Goal: Task Accomplishment & Management: Manage account settings

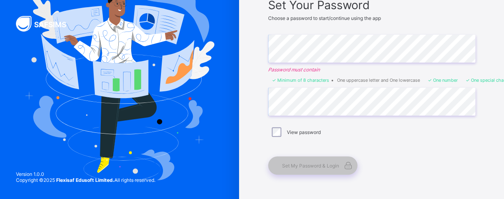
scroll to position [72, 0]
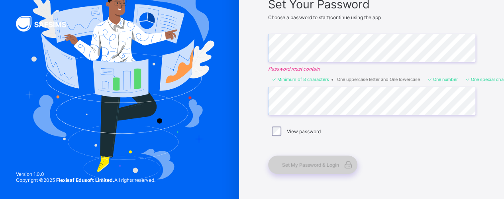
click at [353, 168] on span at bounding box center [348, 164] width 18 height 18
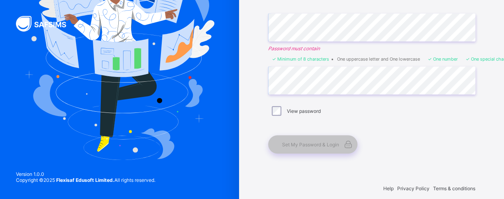
scroll to position [98, 0]
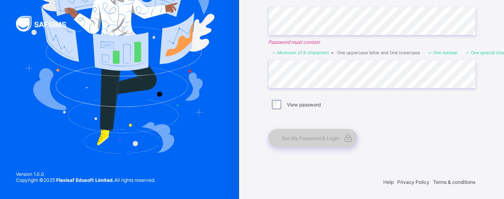
click at [320, 138] on span "Set My Password & Login" at bounding box center [310, 138] width 57 height 6
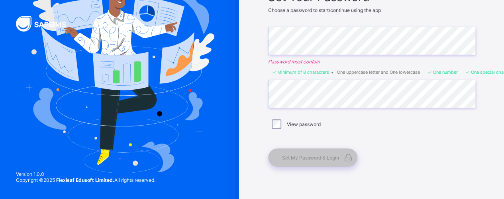
scroll to position [80, 0]
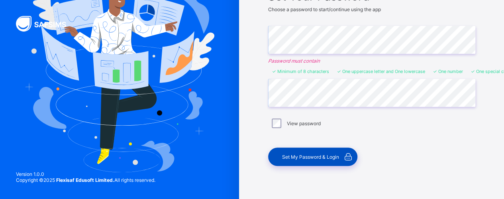
click at [314, 150] on div "Set My Password & Login" at bounding box center [312, 156] width 89 height 18
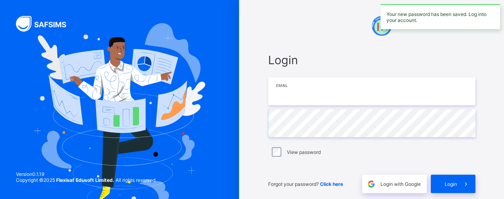
click at [330, 92] on input "email" at bounding box center [371, 91] width 207 height 28
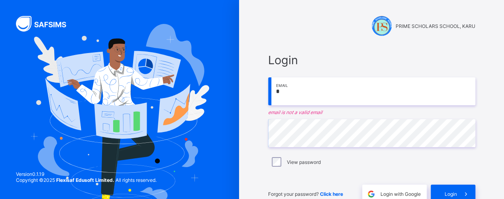
type input "**********"
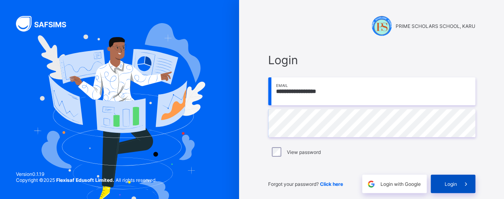
drag, startPoint x: 506, startPoint y: 126, endPoint x: 443, endPoint y: 187, distance: 87.6
click at [443, 187] on div "Login" at bounding box center [453, 184] width 45 height 18
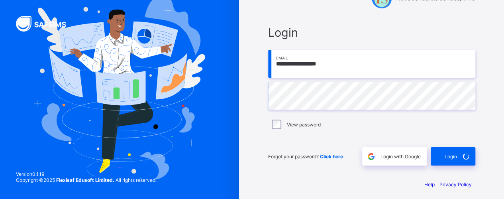
scroll to position [31, 0]
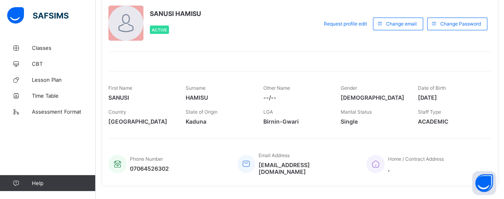
scroll to position [50, 0]
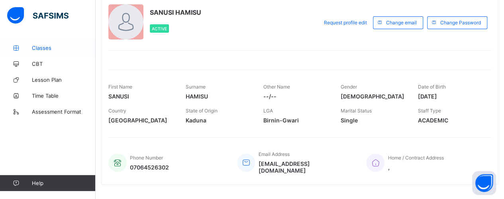
click at [39, 47] on span "Classes" at bounding box center [64, 48] width 64 height 6
